Goal: Navigation & Orientation: Find specific page/section

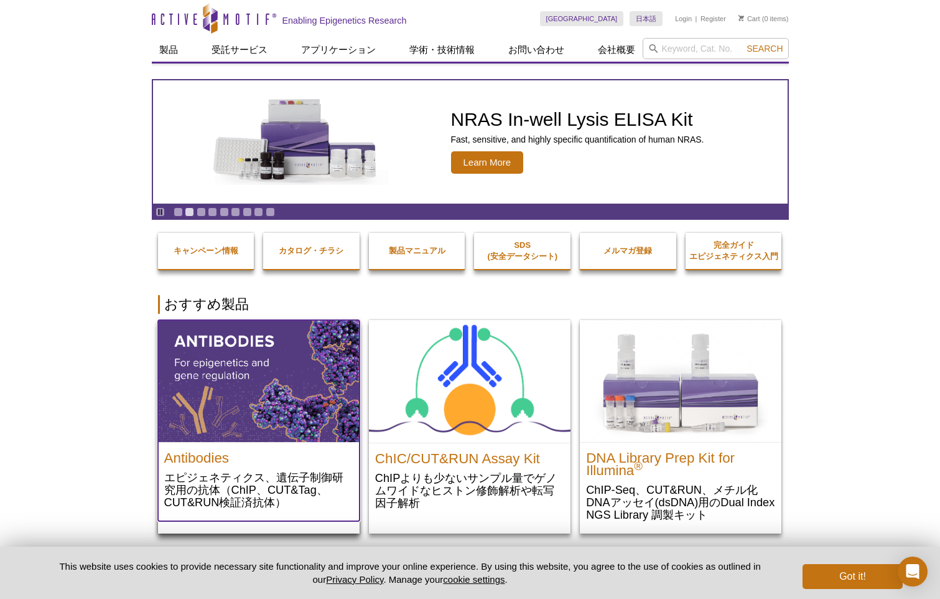
click at [268, 418] on img at bounding box center [259, 381] width 202 height 122
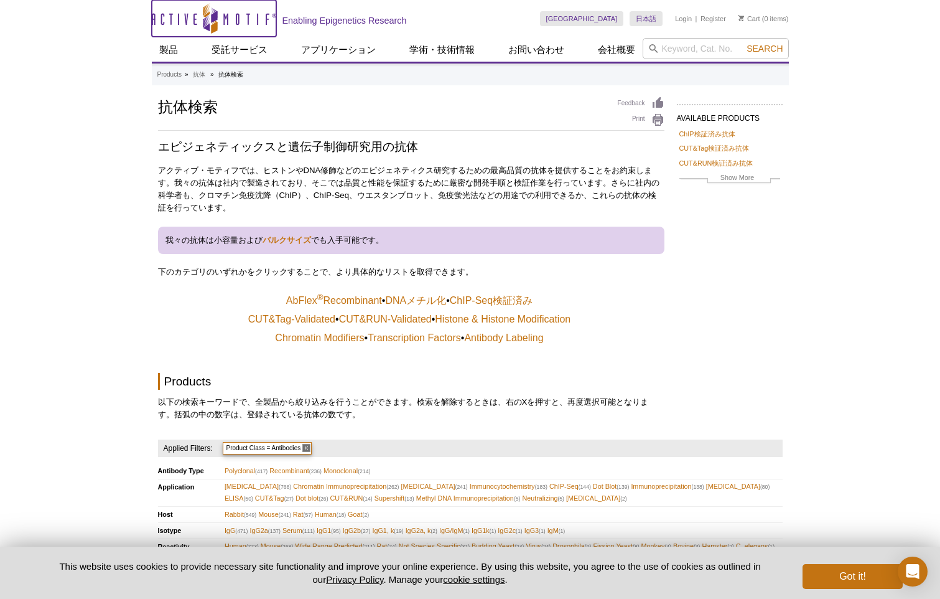
click at [197, 22] on icon "Active Motif Logo" at bounding box center [214, 18] width 124 height 30
click at [212, 24] on icon "Active Motif Logo" at bounding box center [214, 18] width 124 height 30
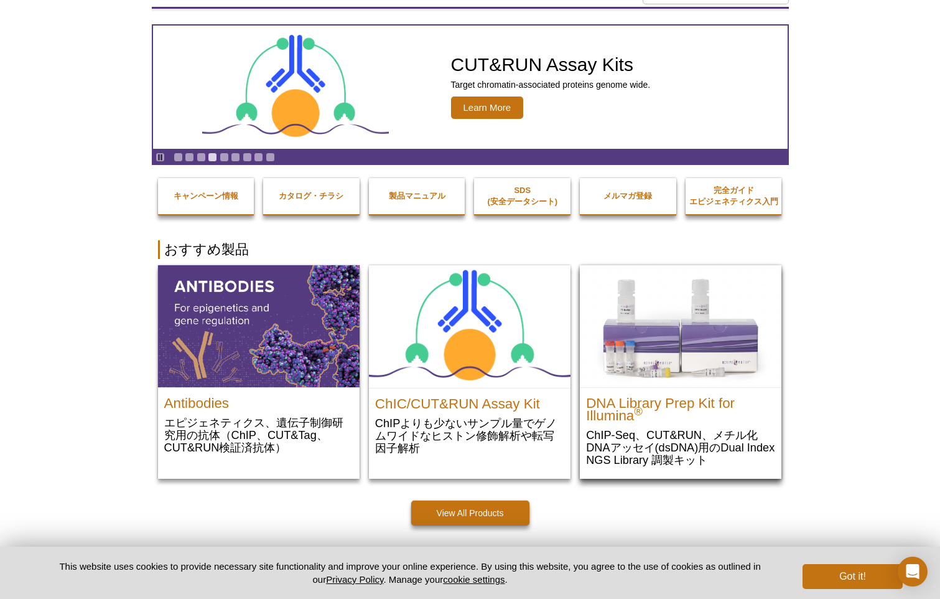
scroll to position [124, 0]
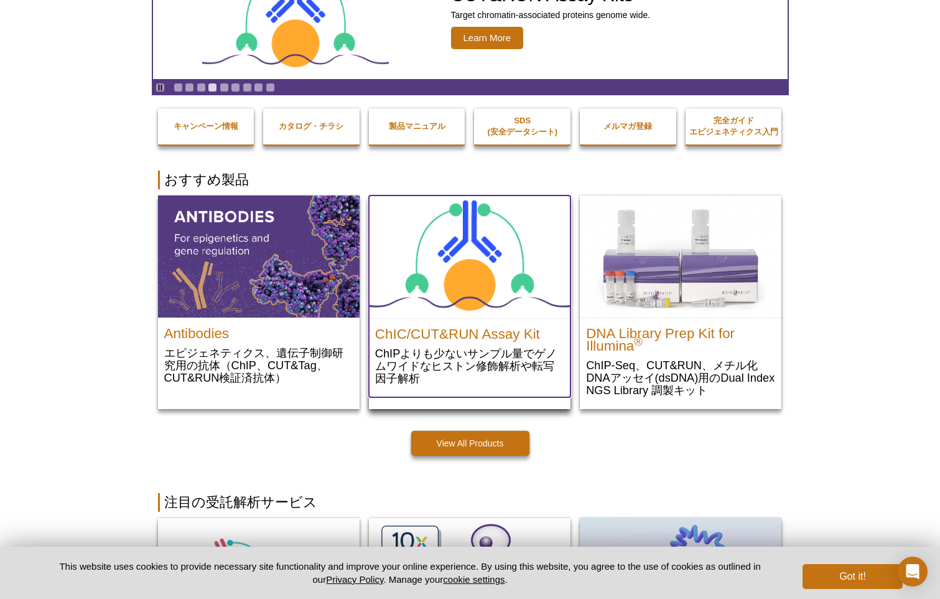
click at [454, 270] on img at bounding box center [470, 256] width 202 height 123
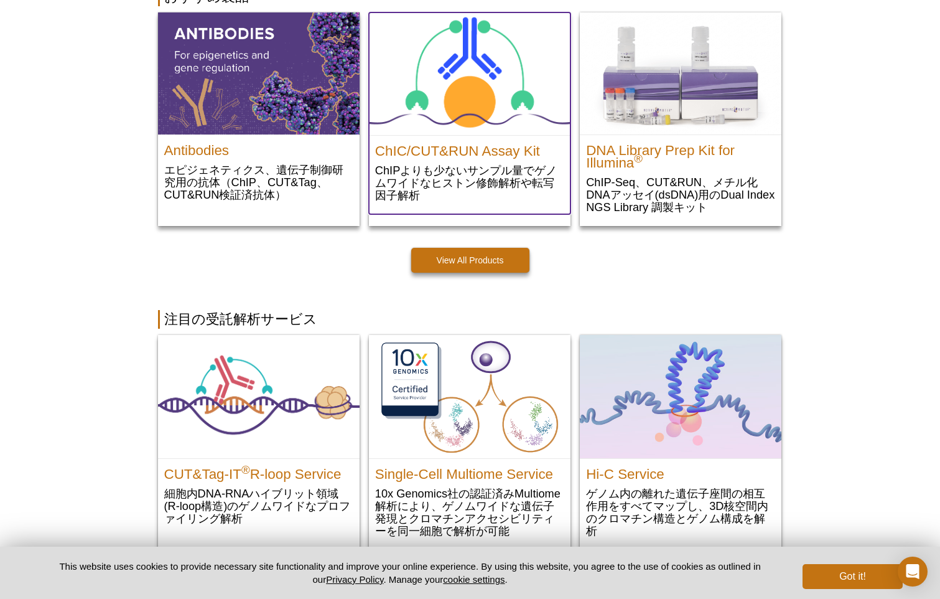
scroll to position [311, 0]
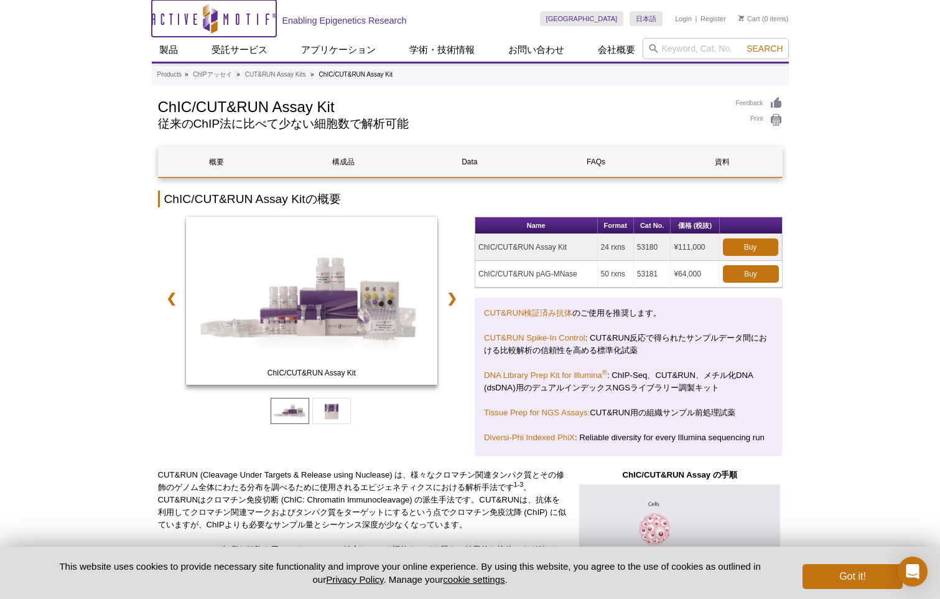
click at [240, 12] on icon "Active Motif Logo" at bounding box center [214, 18] width 124 height 30
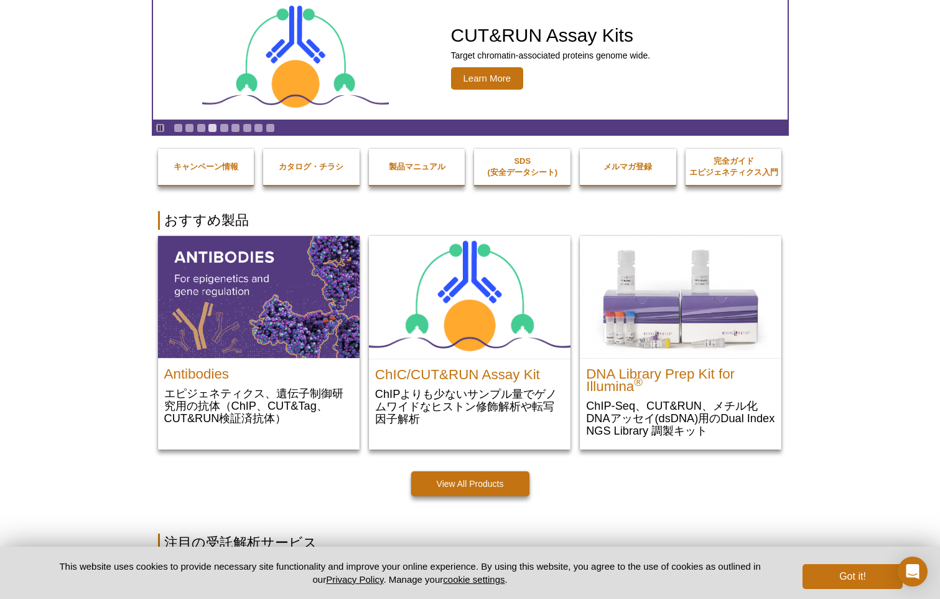
scroll to position [83, 0]
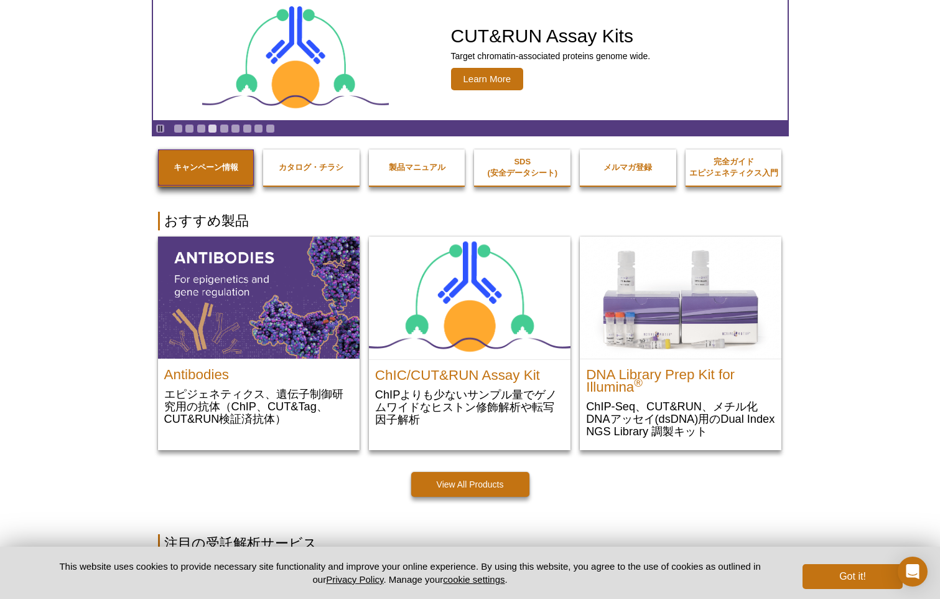
click at [189, 172] on link "キャンペーン情報" at bounding box center [206, 167] width 96 height 36
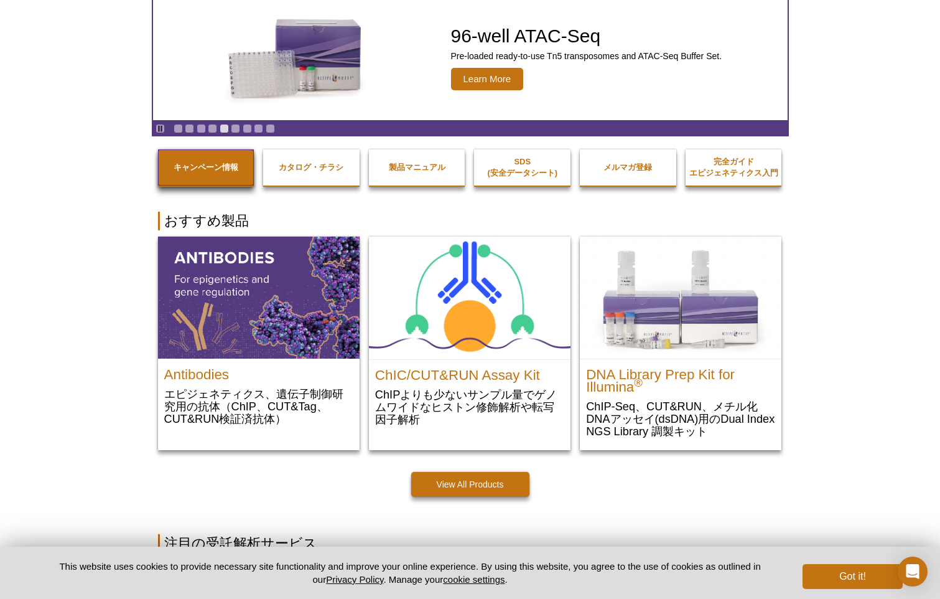
click at [213, 174] on link "キャンペーン情報" at bounding box center [206, 167] width 96 height 36
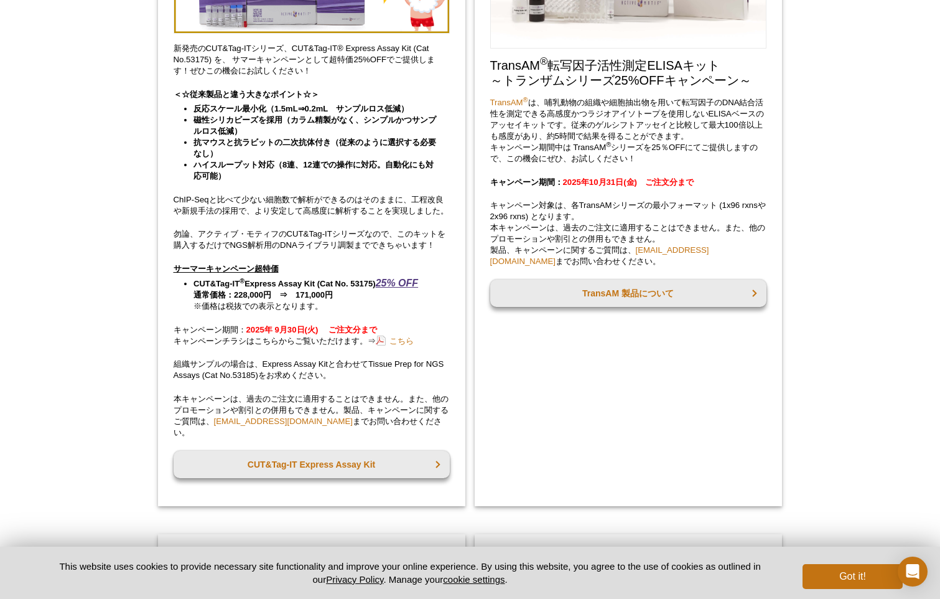
scroll to position [311, 0]
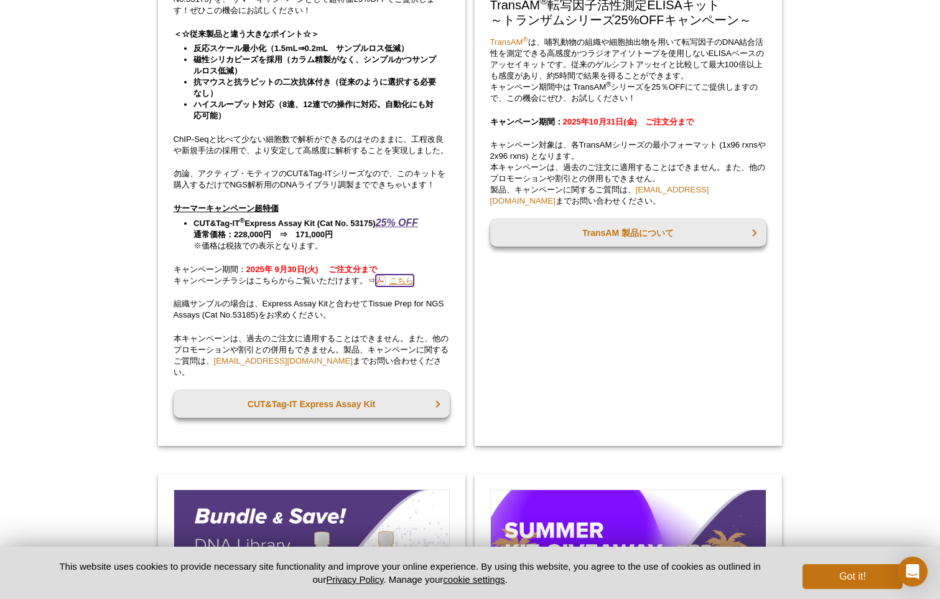
click at [400, 286] on link "こちら" at bounding box center [395, 280] width 38 height 12
